Goal: Task Accomplishment & Management: Manage account settings

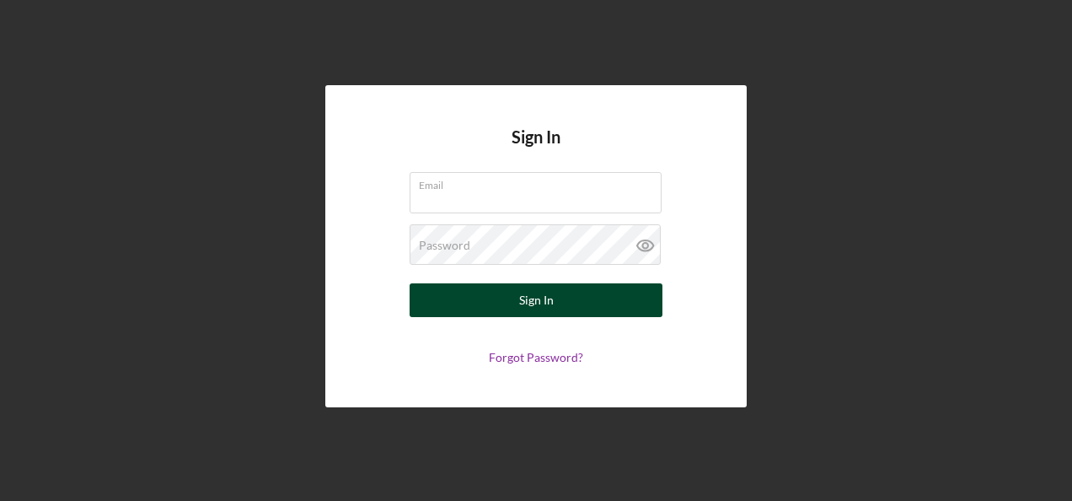
type input "[EMAIL_ADDRESS][DOMAIN_NAME]"
click at [572, 302] on button "Sign In" at bounding box center [536, 300] width 253 height 34
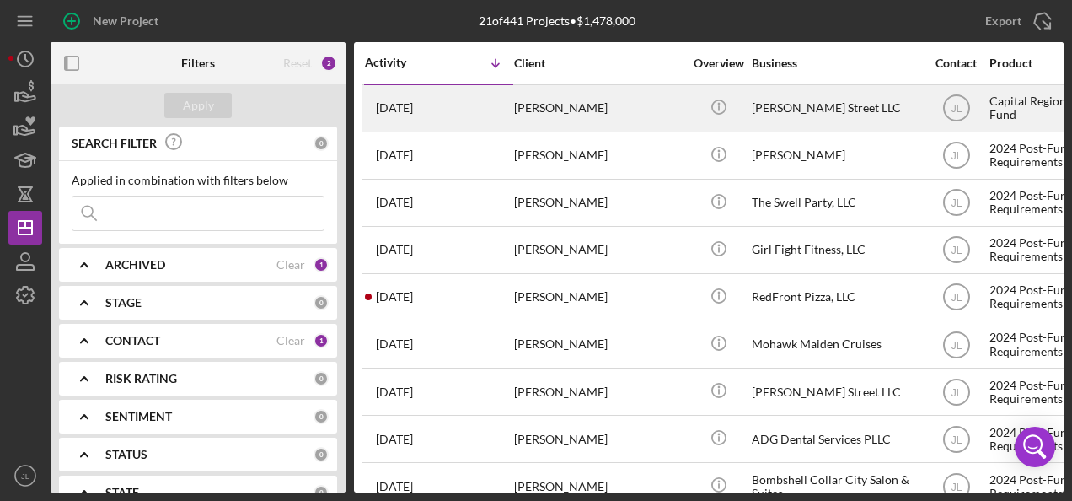
click at [550, 110] on div "[PERSON_NAME]" at bounding box center [598, 108] width 169 height 45
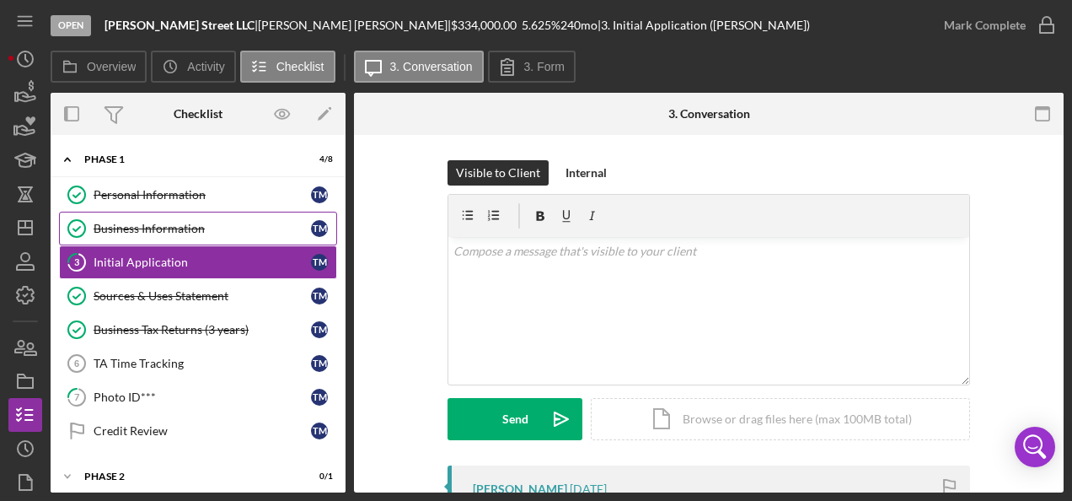
click at [147, 226] on div "Business Information" at bounding box center [203, 228] width 218 height 13
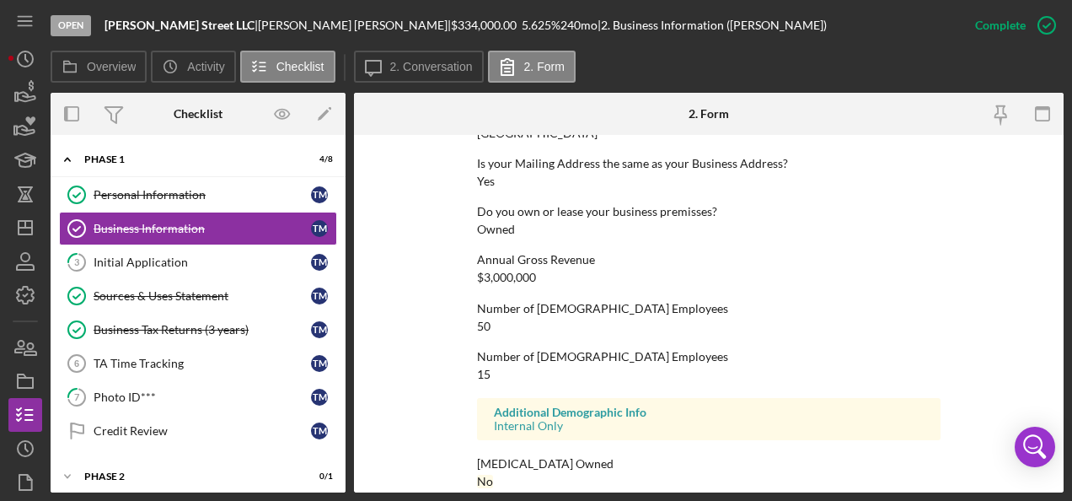
scroll to position [914, 0]
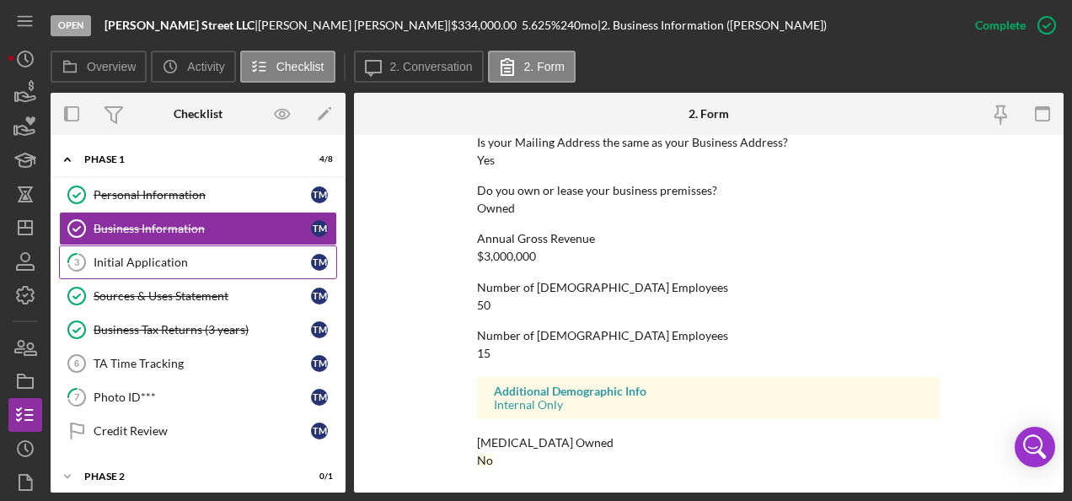
click at [169, 264] on div "Initial Application" at bounding box center [203, 261] width 218 height 13
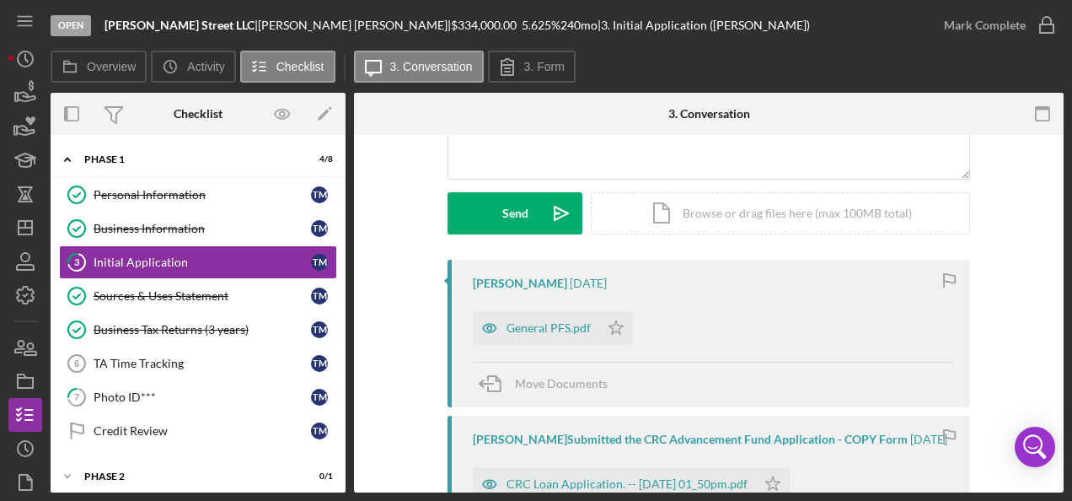
scroll to position [169, 0]
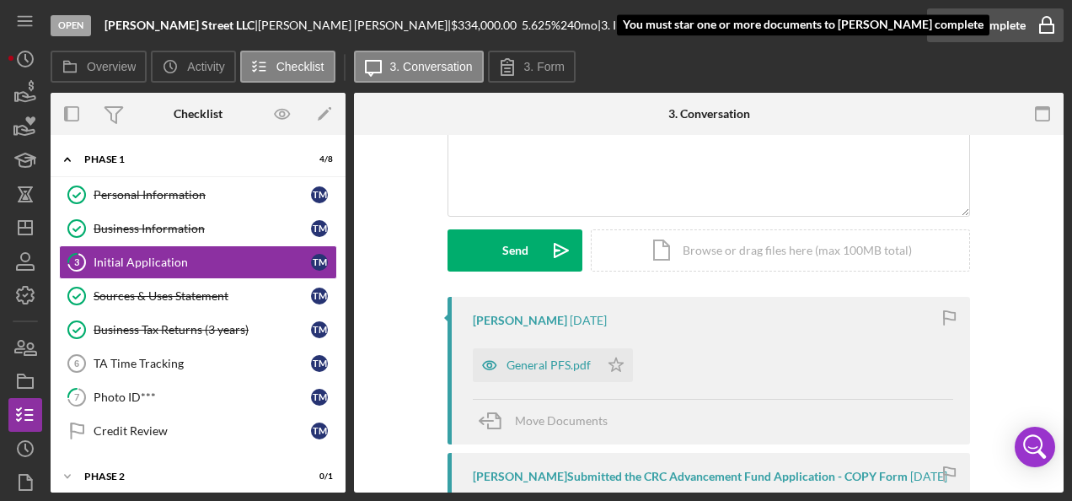
click at [1000, 29] on div "Mark Complete" at bounding box center [985, 25] width 82 height 34
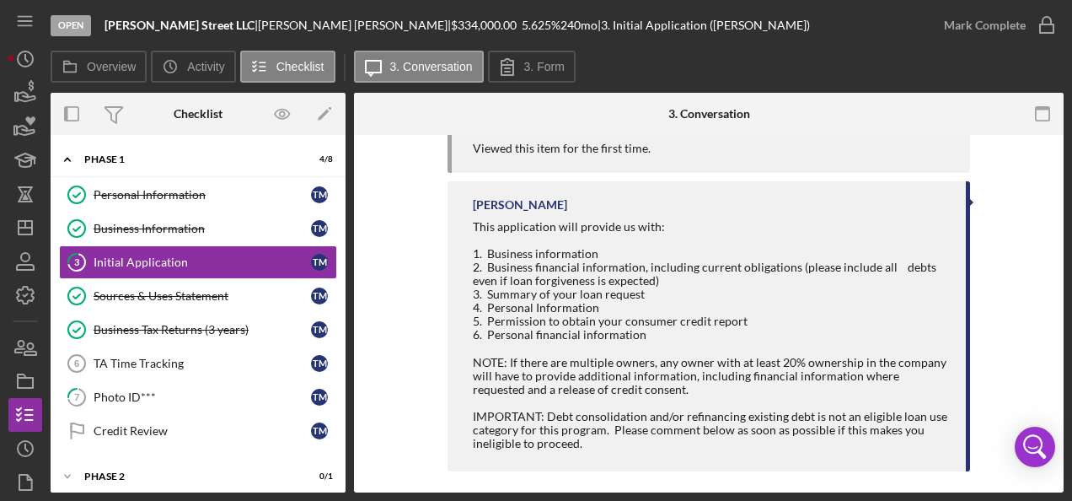
scroll to position [699, 0]
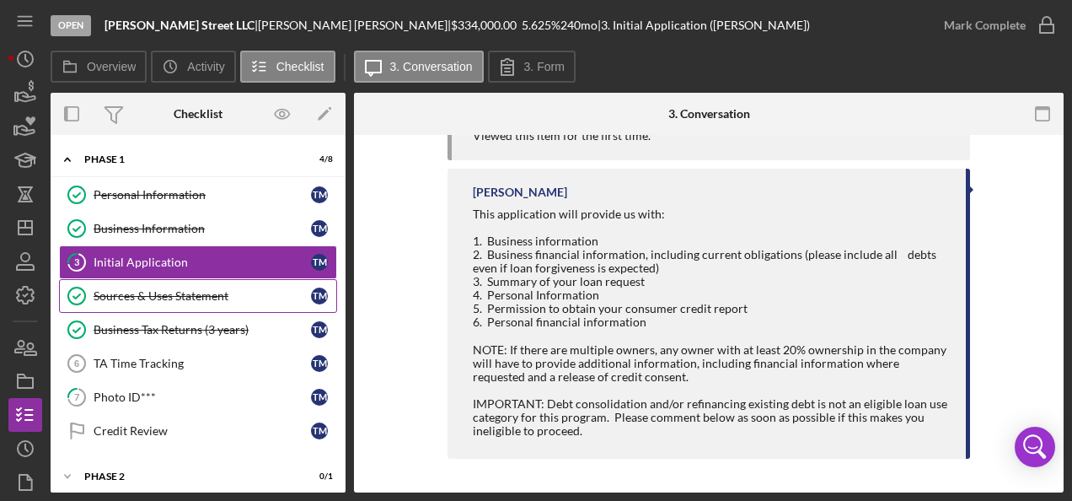
click at [196, 294] on div "Sources & Uses Statement" at bounding box center [203, 295] width 218 height 13
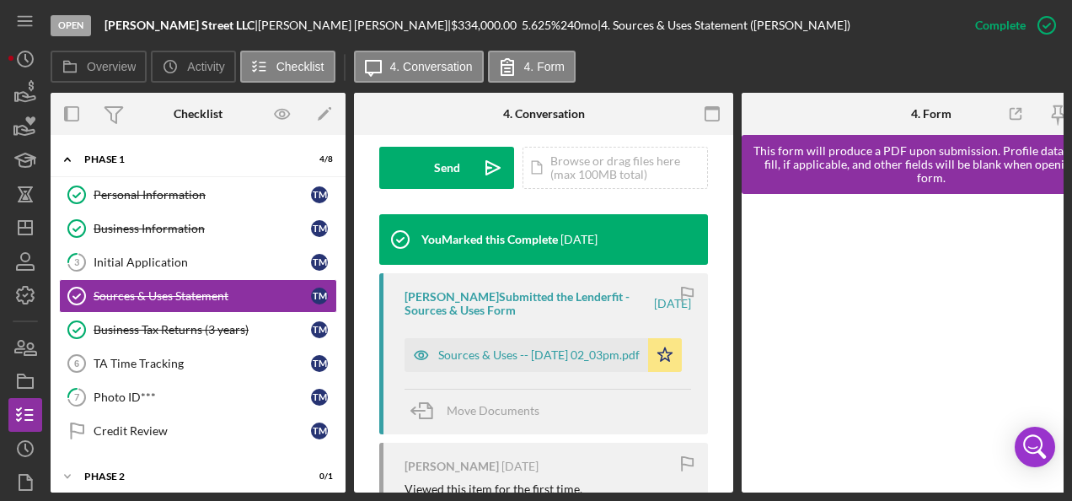
scroll to position [506, 0]
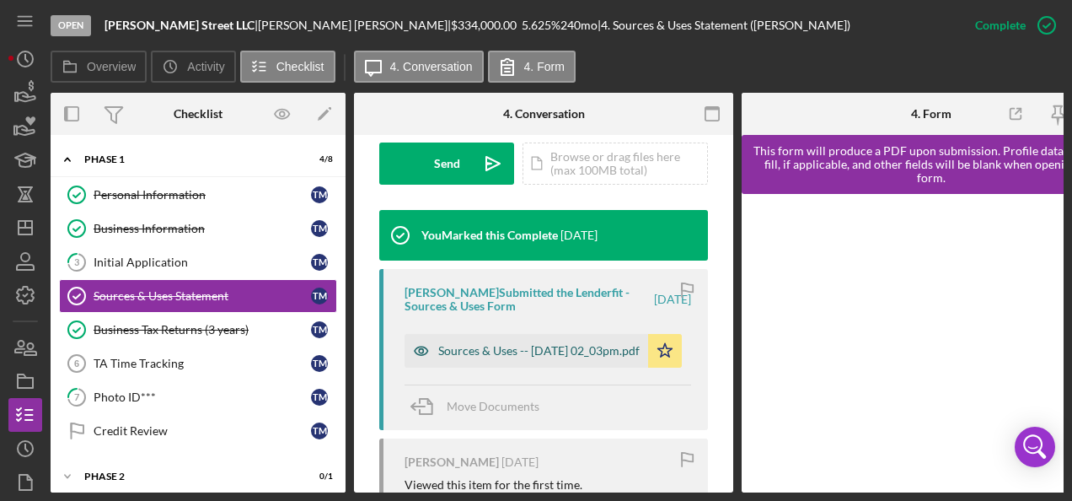
click at [470, 350] on div "Sources & Uses -- [DATE] 02_03pm.pdf" at bounding box center [538, 350] width 201 height 13
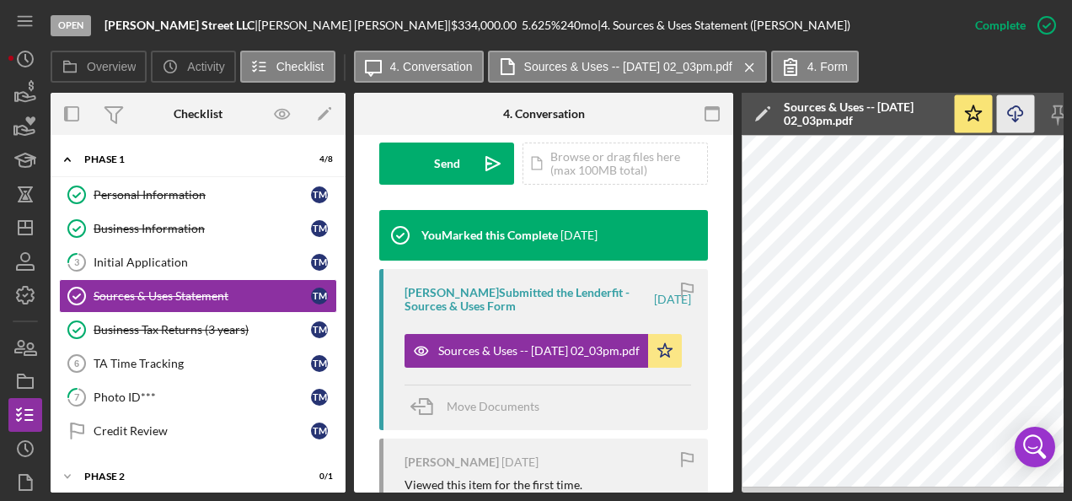
click at [1015, 115] on icon "Icon/Download" at bounding box center [1016, 114] width 38 height 38
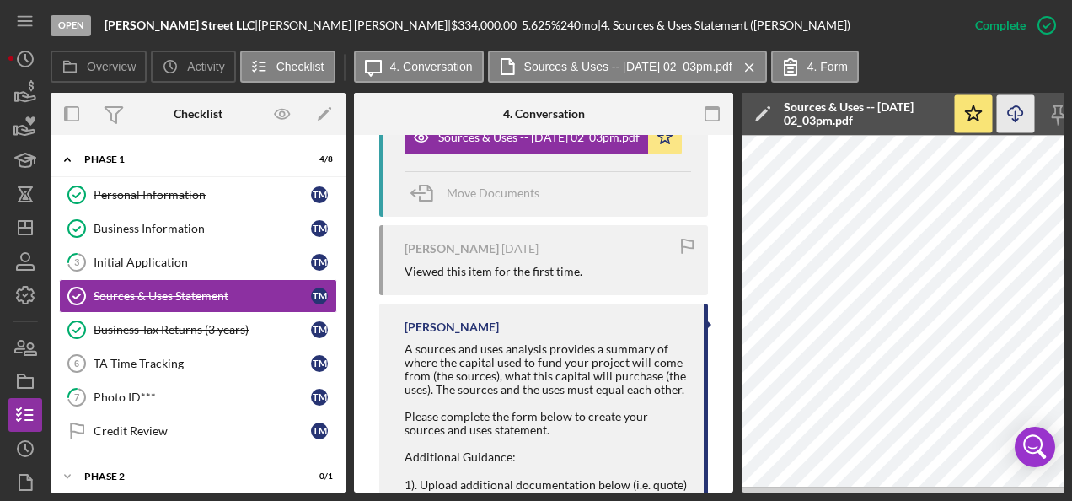
scroll to position [759, 0]
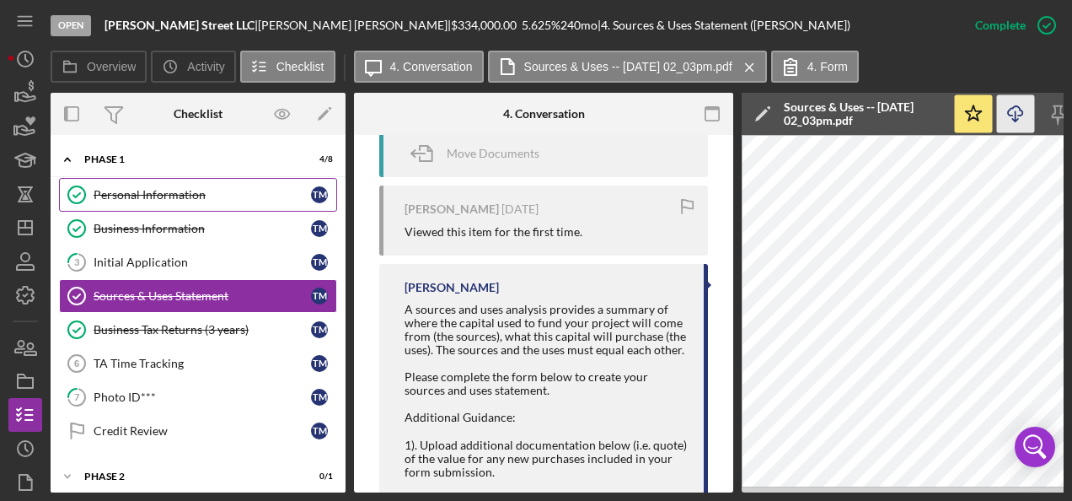
click at [193, 195] on div "Personal Information" at bounding box center [203, 194] width 218 height 13
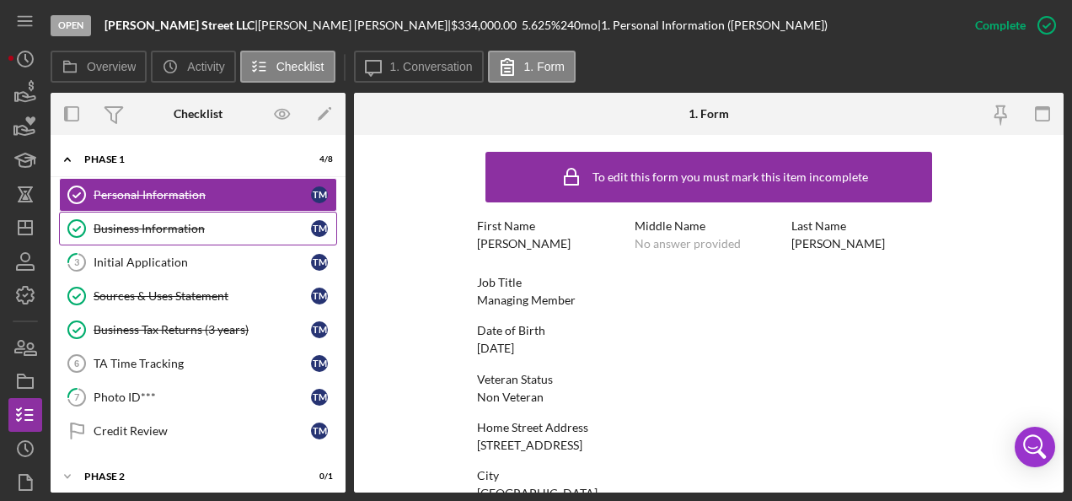
click at [192, 231] on div "Business Information" at bounding box center [203, 228] width 218 height 13
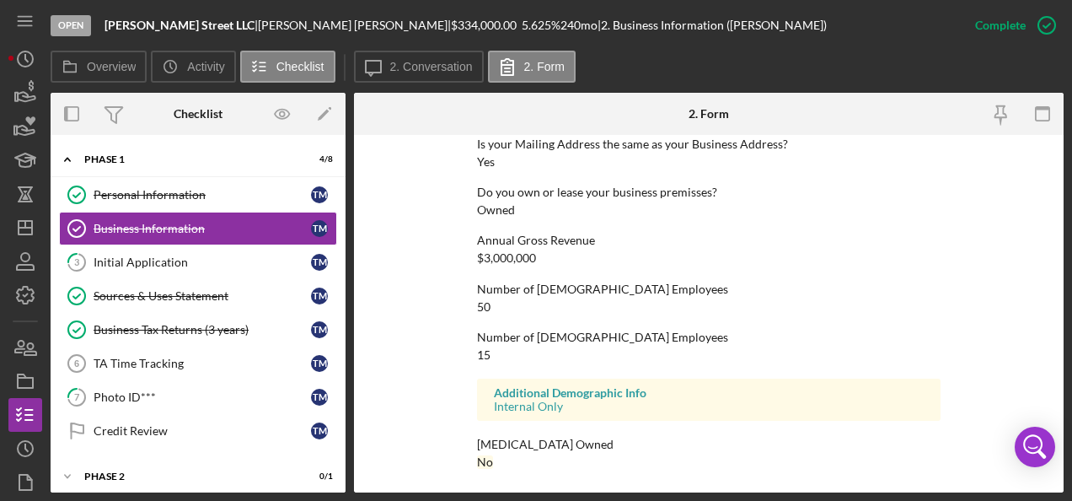
scroll to position [914, 0]
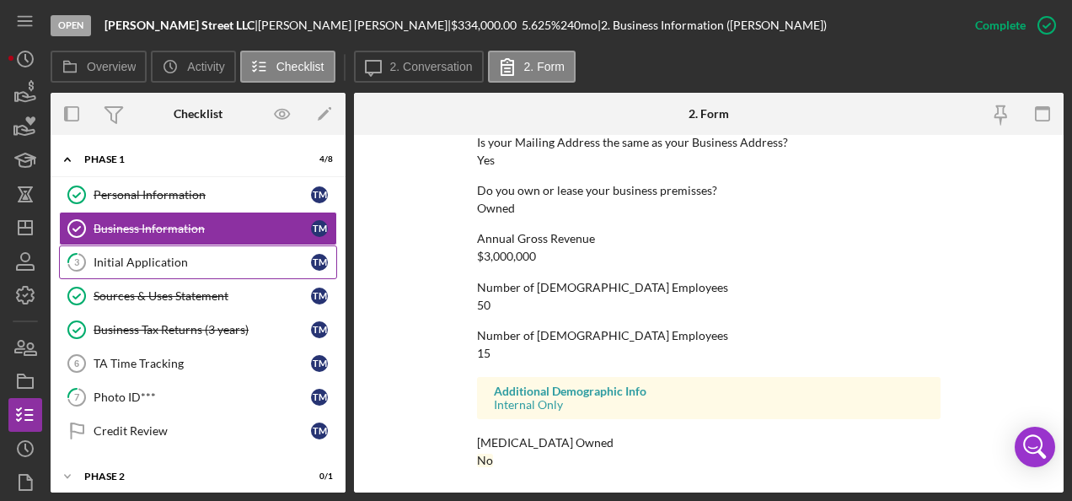
click at [161, 258] on div "Initial Application" at bounding box center [203, 261] width 218 height 13
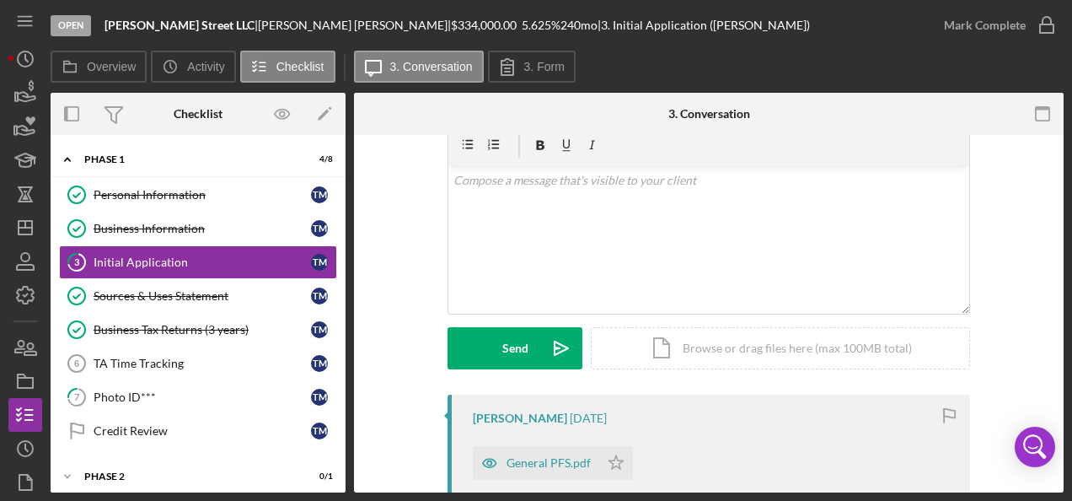
scroll to position [337, 0]
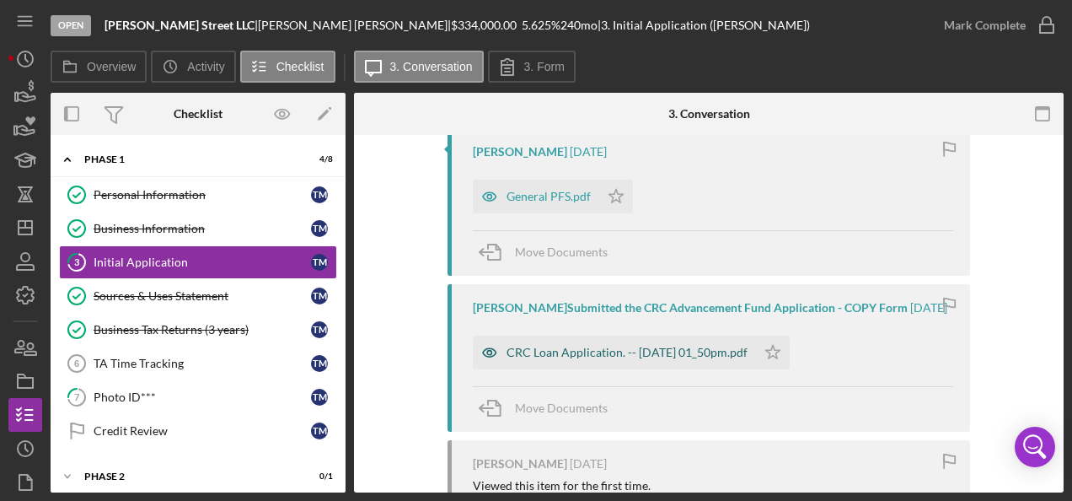
click at [572, 355] on div "CRC Loan Application. -- [DATE] 01_50pm.pdf" at bounding box center [627, 352] width 241 height 13
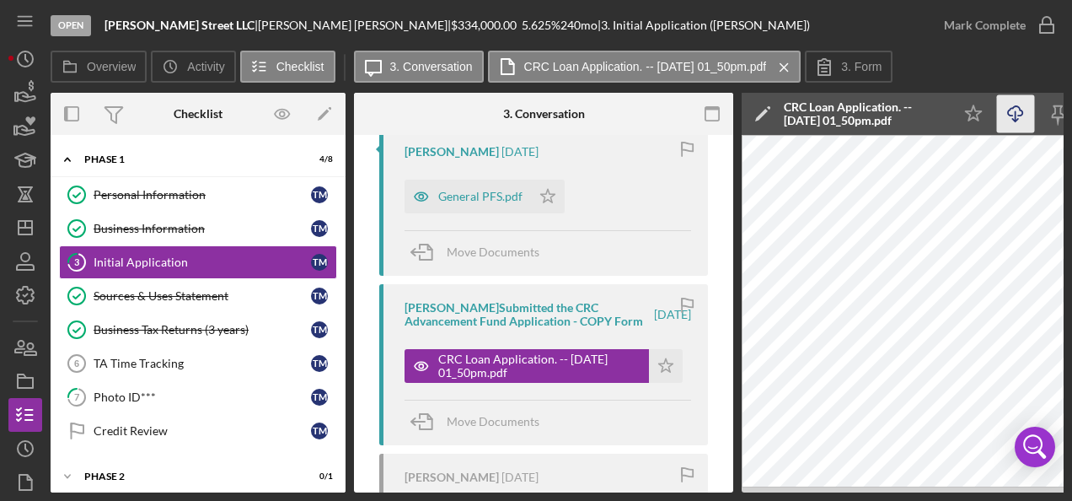
click at [1016, 117] on line "button" at bounding box center [1016, 115] width 0 height 9
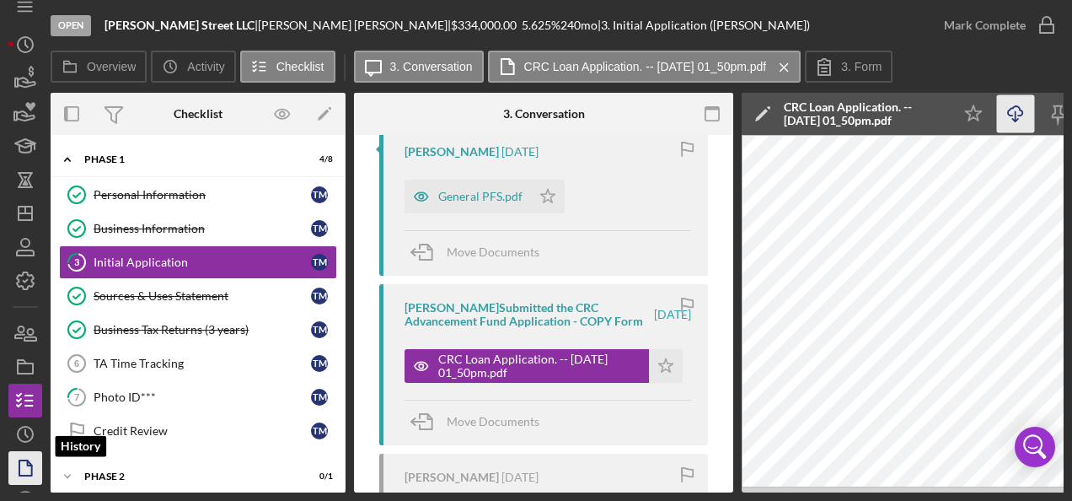
scroll to position [40, 0]
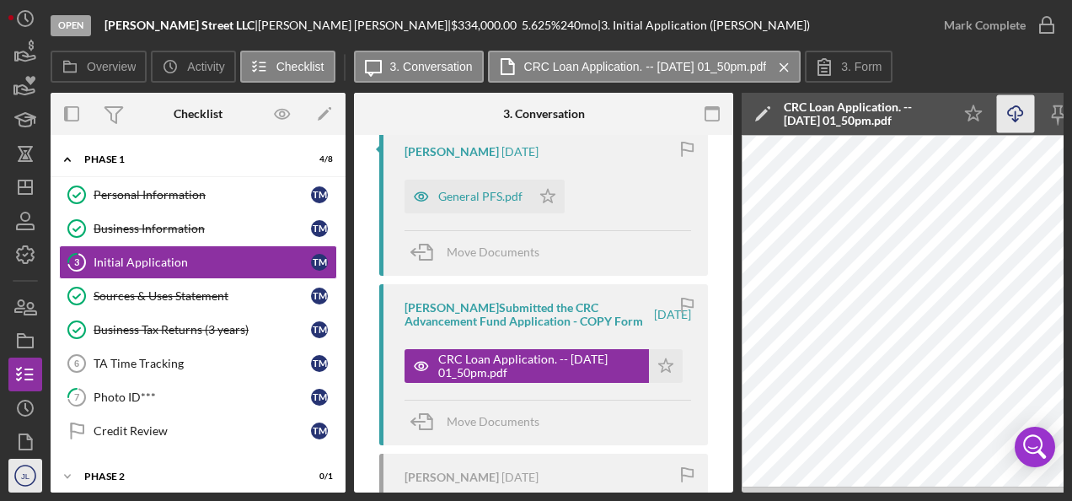
click at [28, 476] on text "JL" at bounding box center [25, 475] width 9 height 9
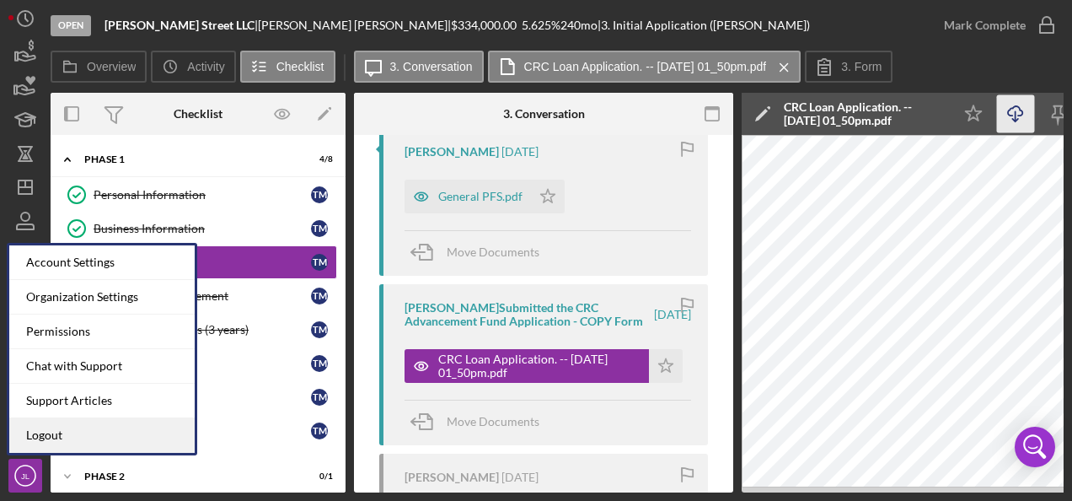
click at [44, 440] on link "Logout" at bounding box center [101, 435] width 185 height 35
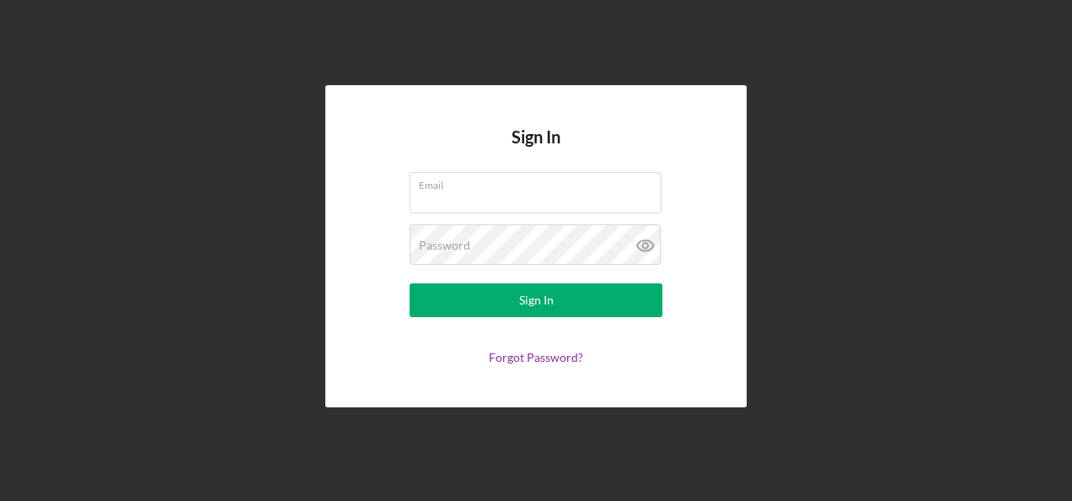
type input "[EMAIL_ADDRESS][DOMAIN_NAME]"
